Goal: Information Seeking & Learning: Find specific fact

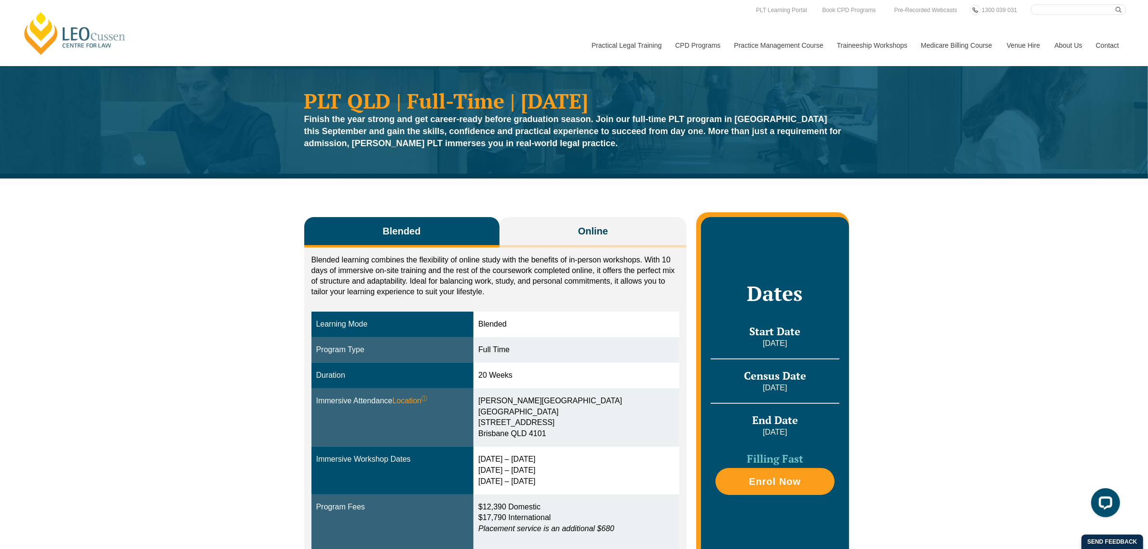
click at [1077, 12] on input "Search here" at bounding box center [1078, 9] width 95 height 11
type input "stacy malis"
click at [1116, 4] on button "submit" at bounding box center [1121, 9] width 11 height 11
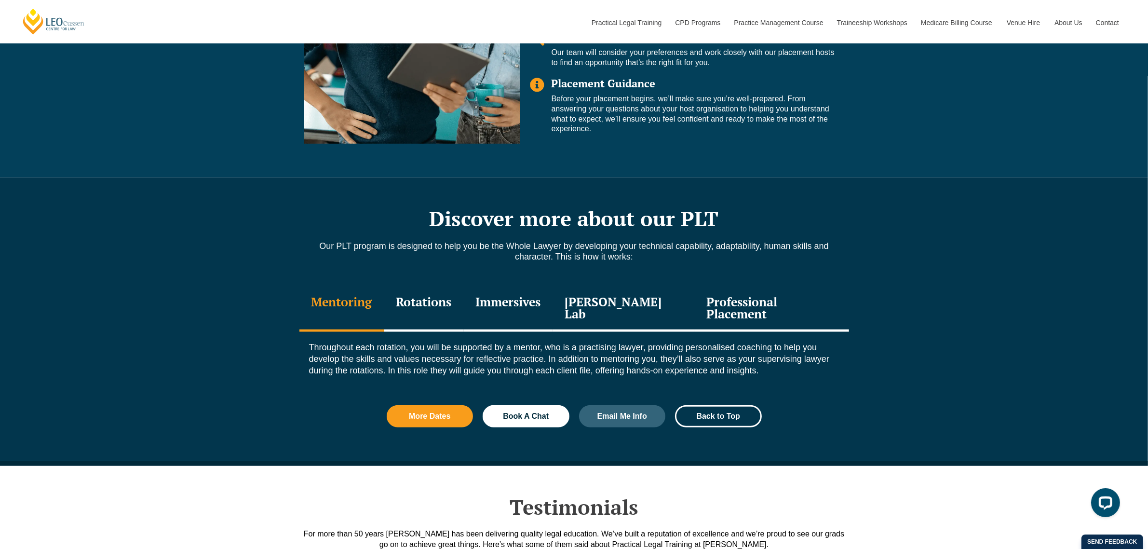
scroll to position [1145, 0]
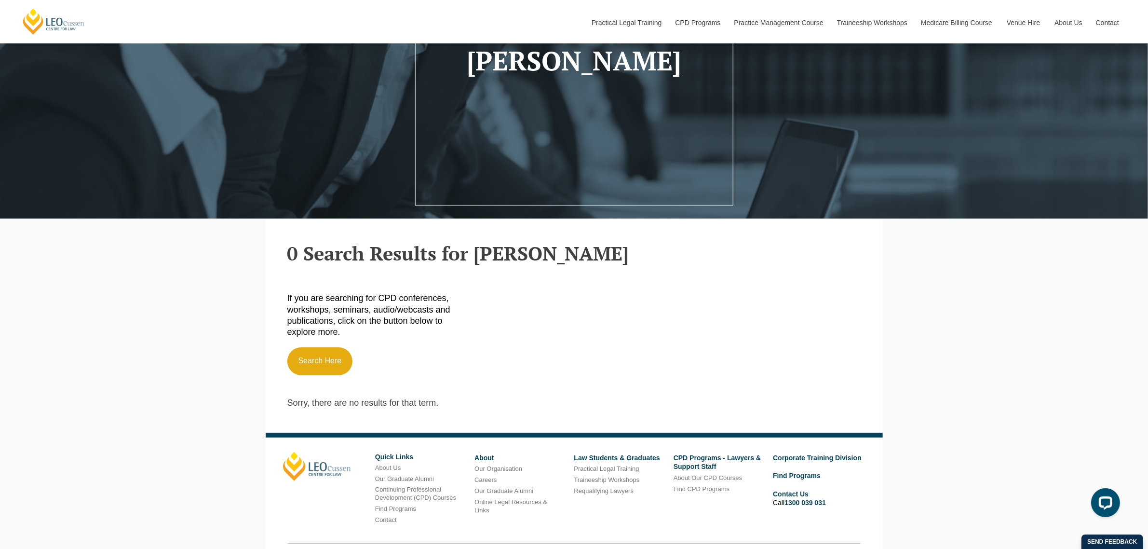
scroll to position [270, 0]
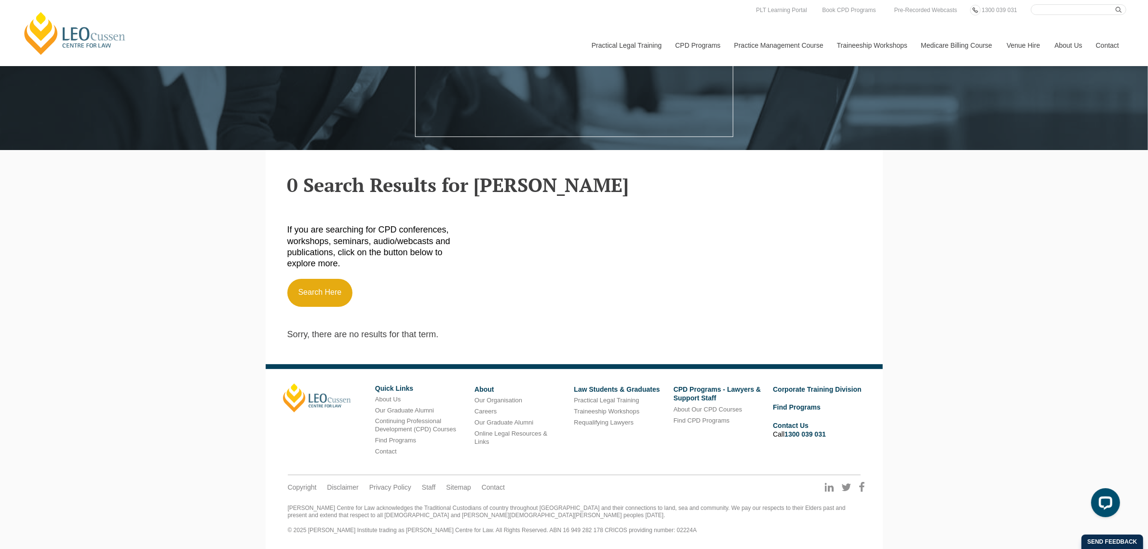
click at [1074, 3] on header "Leo Cussen Centre for Law Search here Practical Legal Training Our Practical Le…" at bounding box center [574, 33] width 1148 height 66
click at [1071, 12] on input "Search here" at bounding box center [1078, 9] width 95 height 11
type input "stacy"
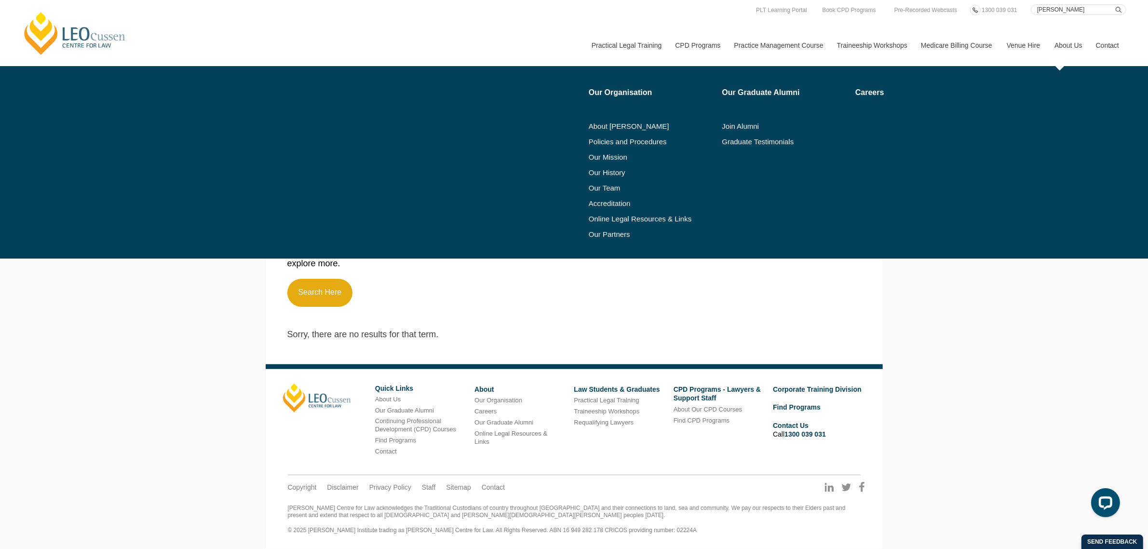
click at [1116, 4] on button "submit" at bounding box center [1121, 9] width 11 height 11
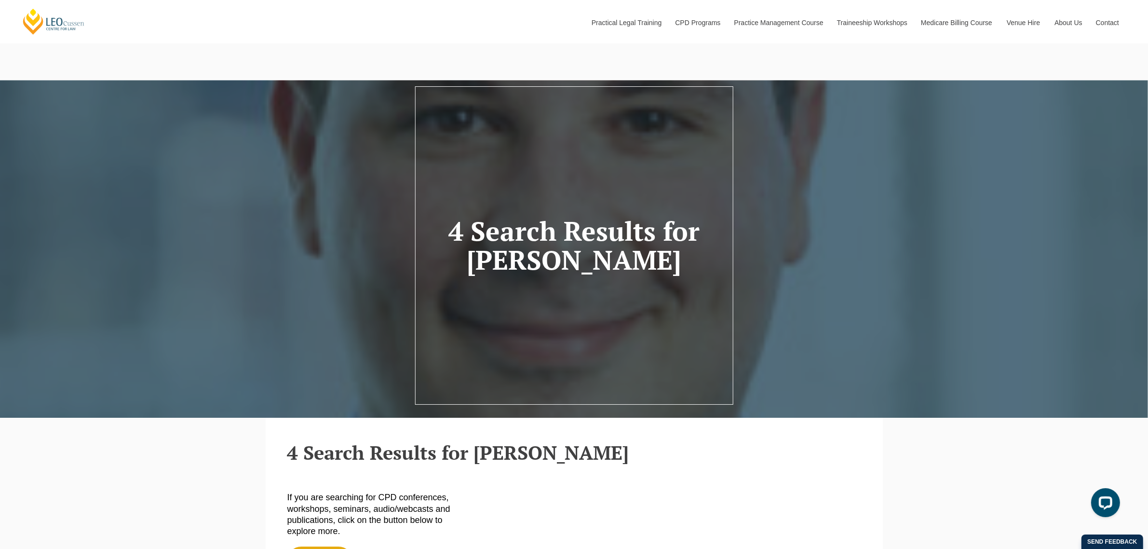
scroll to position [241, 0]
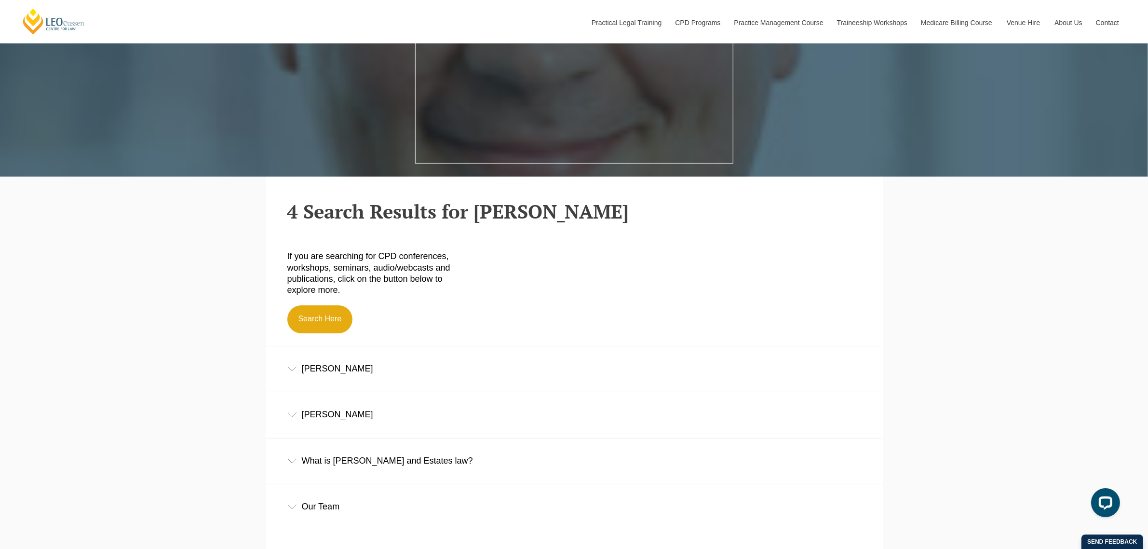
click at [338, 411] on div "Stacy Mallis" at bounding box center [574, 414] width 617 height 45
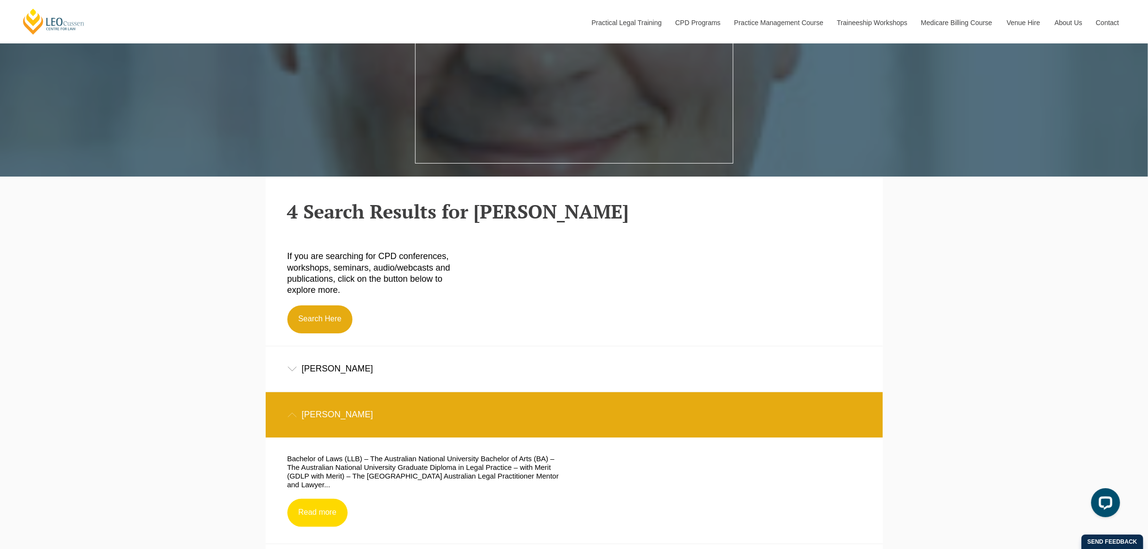
click at [307, 519] on link "Read more" at bounding box center [317, 513] width 60 height 28
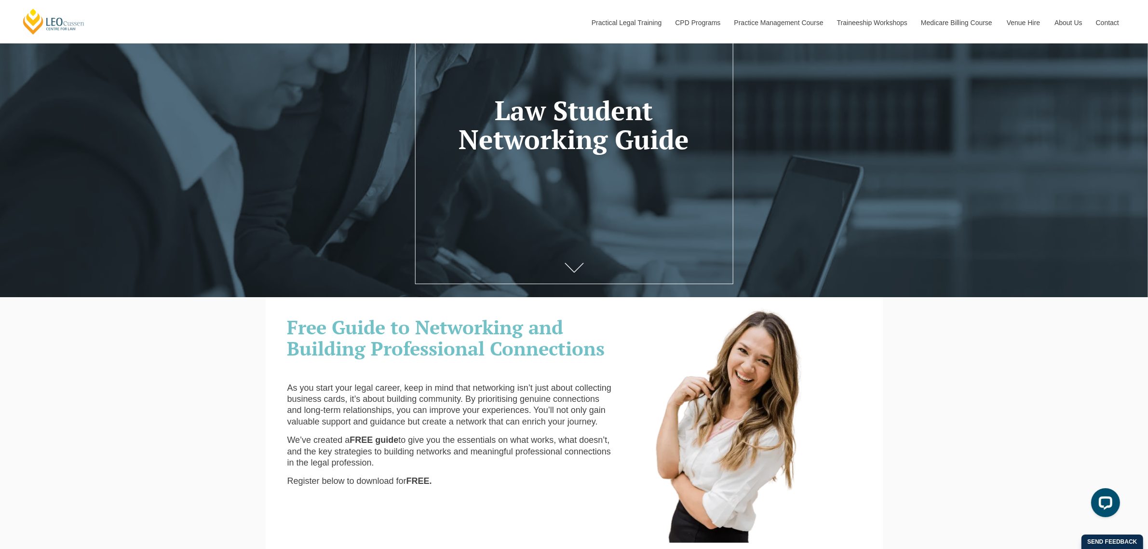
drag, startPoint x: 288, startPoint y: 327, endPoint x: 485, endPoint y: 481, distance: 249.8
click at [485, 481] on div "Free Guide to Networking and Building Professional Connections As you start you…" at bounding box center [451, 401] width 343 height 188
copy div "Free Guide to Networking and Building Professional Connections As you start you…"
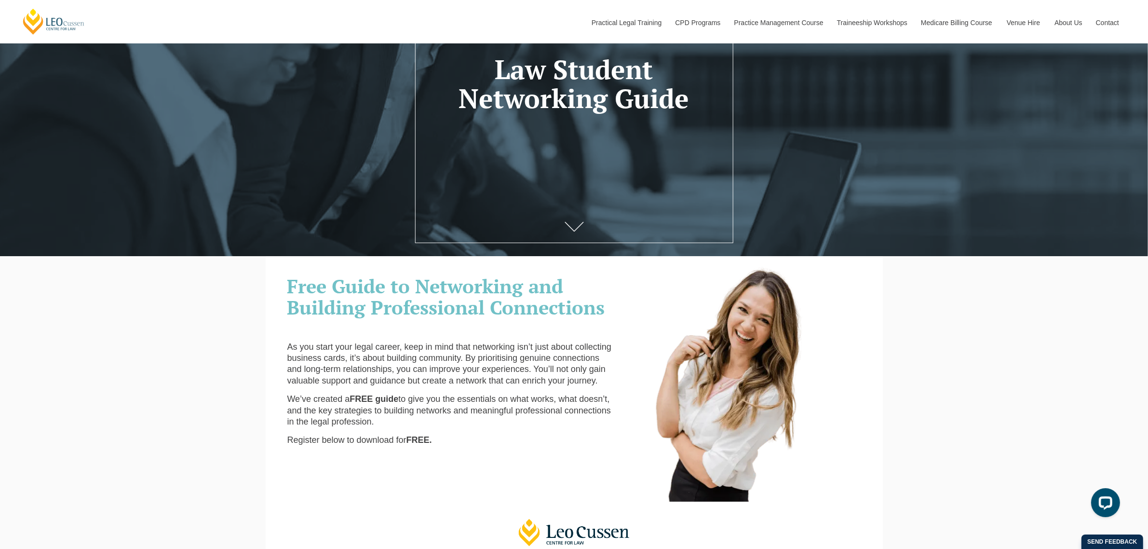
scroll to position [181, 0]
